Goal: Complete application form

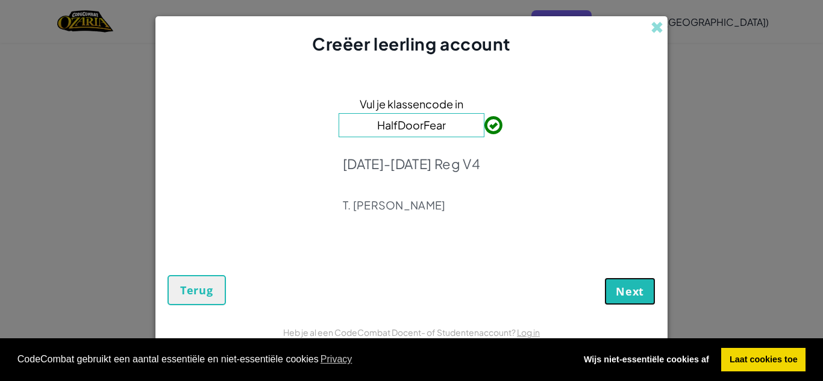
click at [630, 289] on span "Next" at bounding box center [630, 291] width 28 height 14
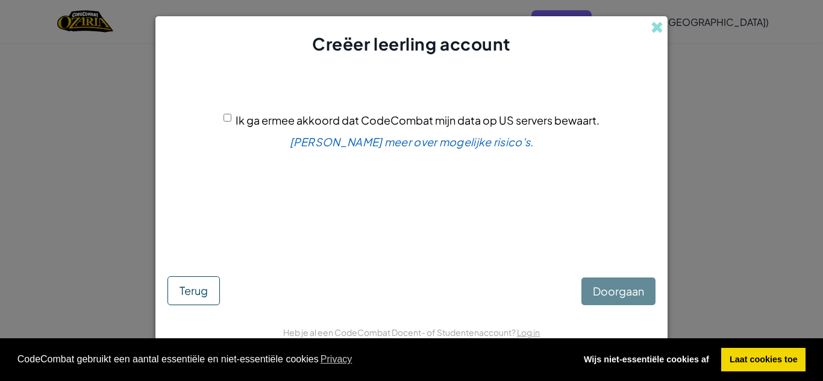
click at [228, 117] on input "Ik ga ermee akkoord dat CodeCombat mijn data op US servers bewaart." at bounding box center [228, 118] width 8 height 8
checkbox input "true"
click at [601, 289] on span "Doorgaan" at bounding box center [618, 291] width 51 height 14
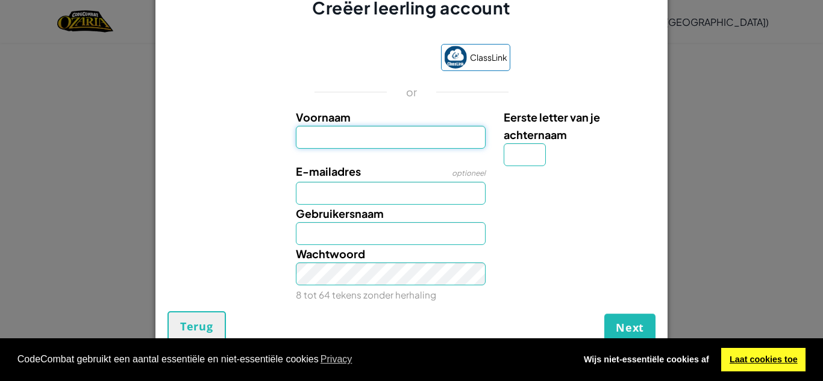
click at [767, 357] on link "Laat cookies toe" at bounding box center [763, 360] width 84 height 24
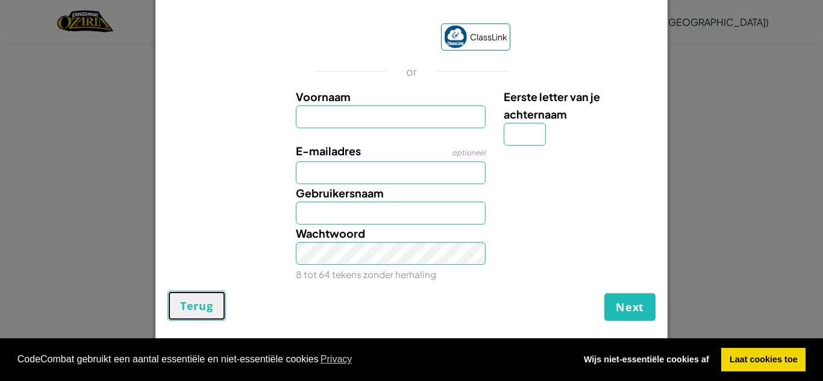
click at [204, 298] on button "Terug" at bounding box center [197, 306] width 58 height 30
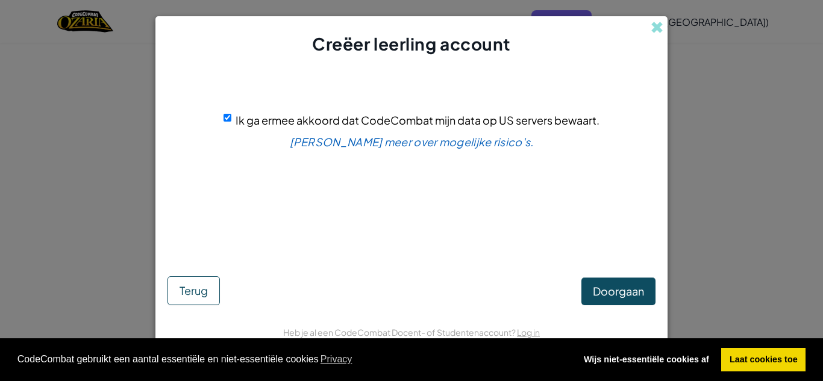
scroll to position [0, 0]
click at [196, 295] on span "Terug" at bounding box center [194, 291] width 28 height 14
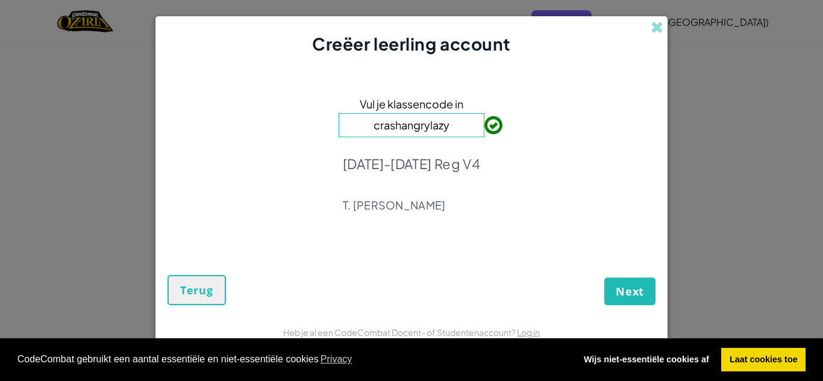
type input "crashangrylazy"
click at [575, 181] on div "Vul je klassencode in crashangrylazy [DATE]-[DATE] Reg V4 T. [PERSON_NAME]" at bounding box center [412, 158] width 488 height 180
click at [623, 292] on span "Next" at bounding box center [630, 291] width 28 height 14
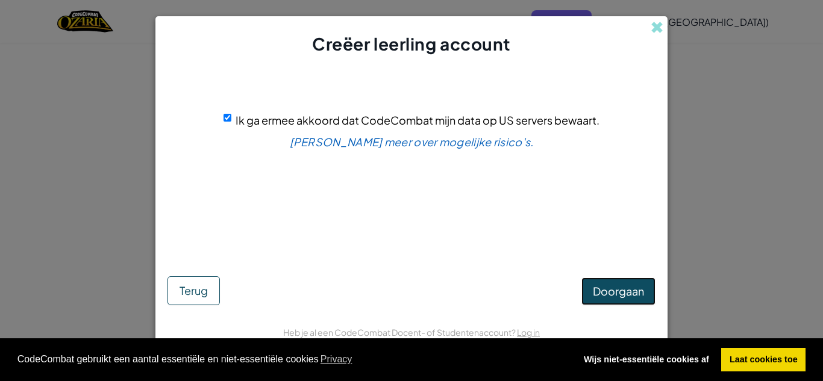
click at [630, 295] on span "Doorgaan" at bounding box center [618, 291] width 51 height 14
